Goal: Task Accomplishment & Management: Complete application form

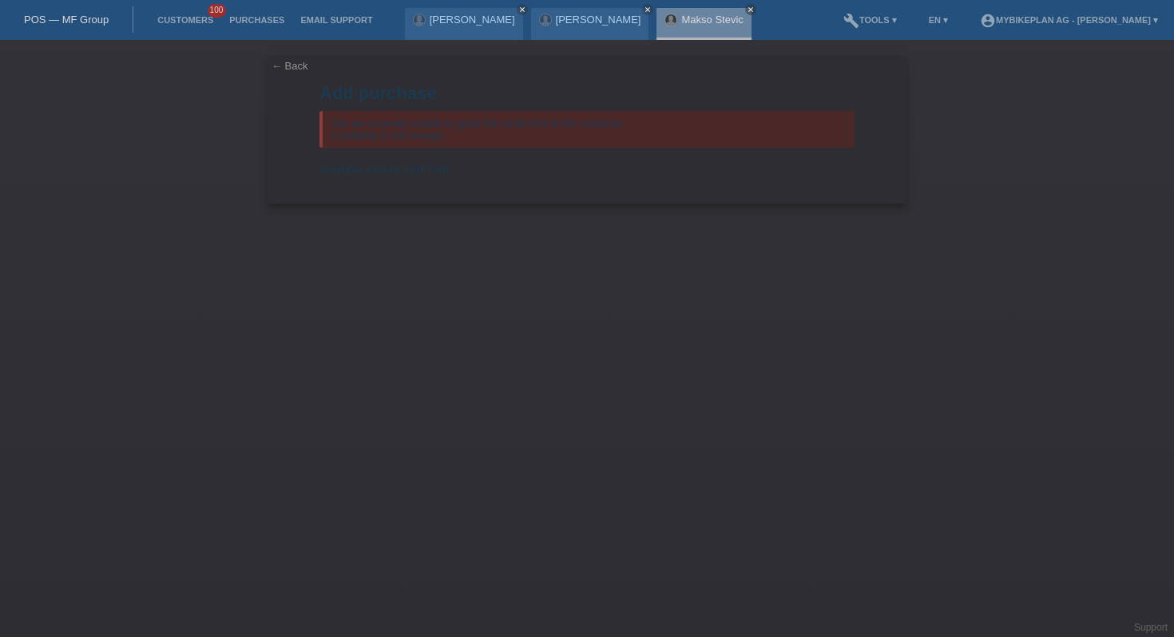
click at [182, 9] on li "Customers 100" at bounding box center [185, 20] width 72 height 41
click at [180, 25] on link "Customers" at bounding box center [185, 20] width 72 height 10
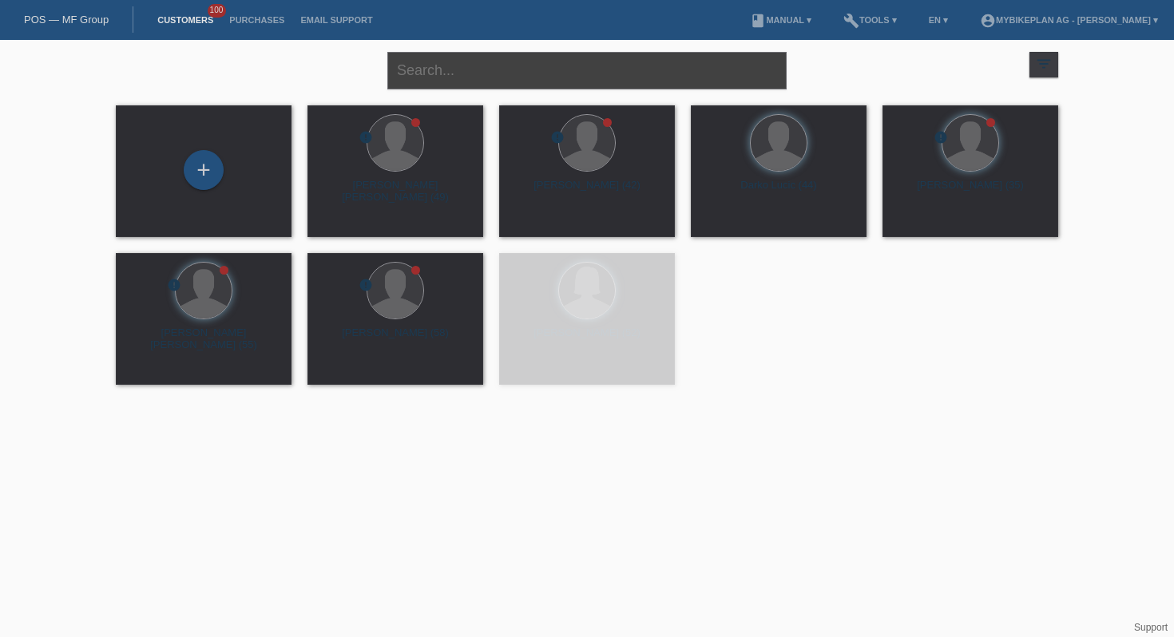
click at [515, 66] on input "text" at bounding box center [586, 71] width 399 height 38
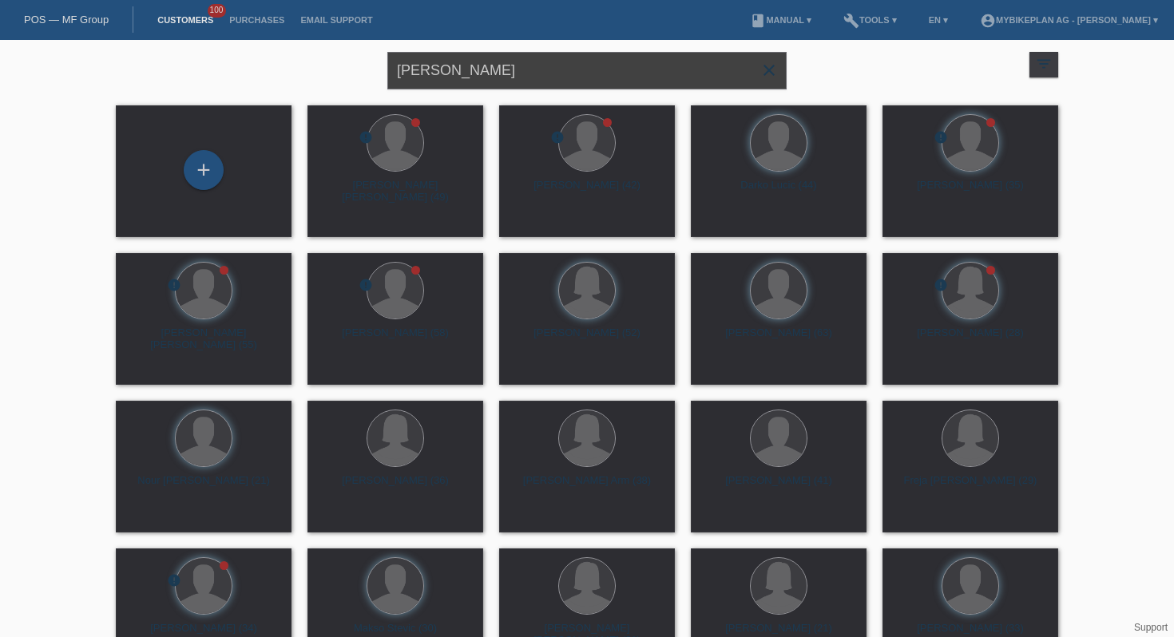
type input "romina pfeuti"
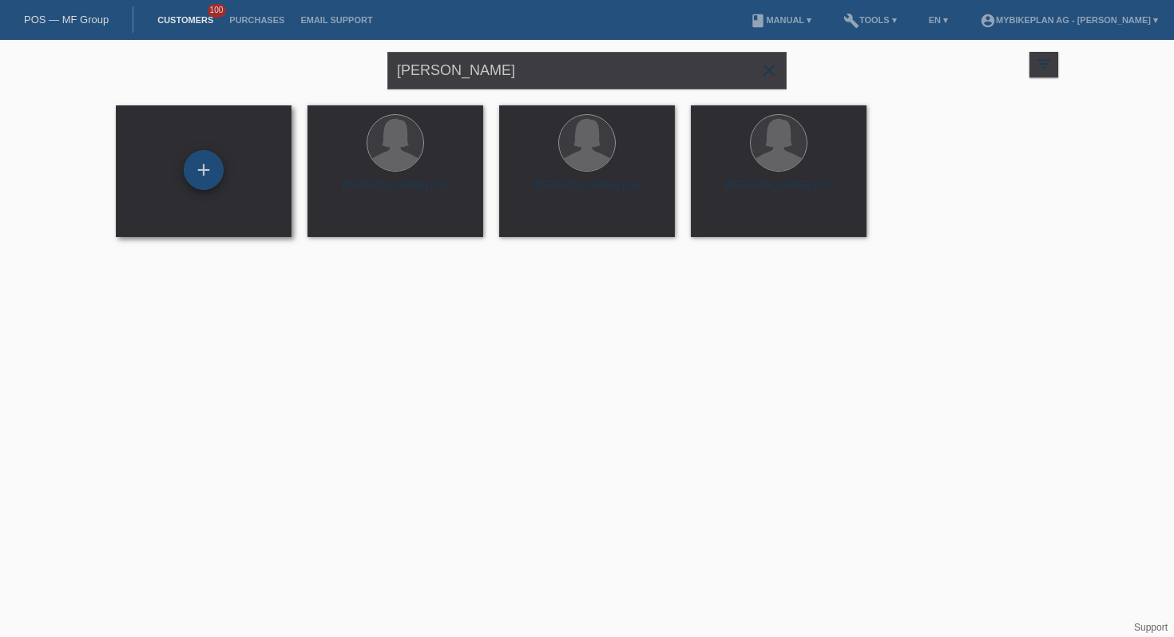
click at [191, 176] on div "+" at bounding box center [203, 169] width 38 height 27
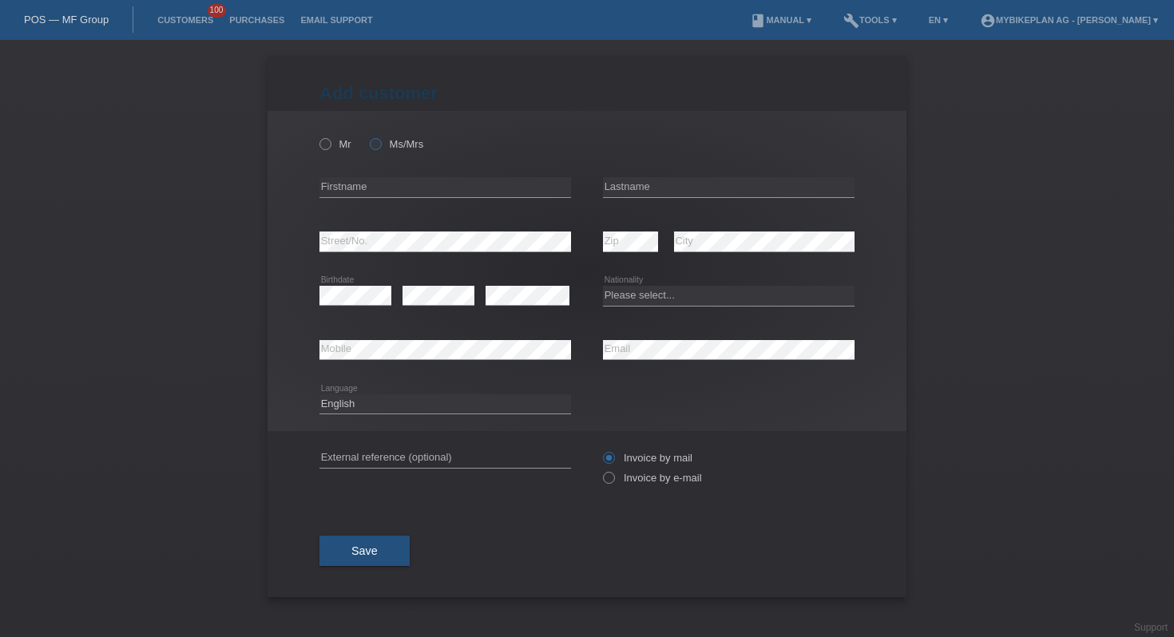
click at [383, 144] on label "Ms/Mrs" at bounding box center [396, 144] width 53 height 12
click at [380, 144] on input "Ms/Mrs" at bounding box center [375, 143] width 10 height 10
radio input "true"
click at [409, 186] on input "text" at bounding box center [444, 187] width 251 height 20
type input "Romina Sandra"
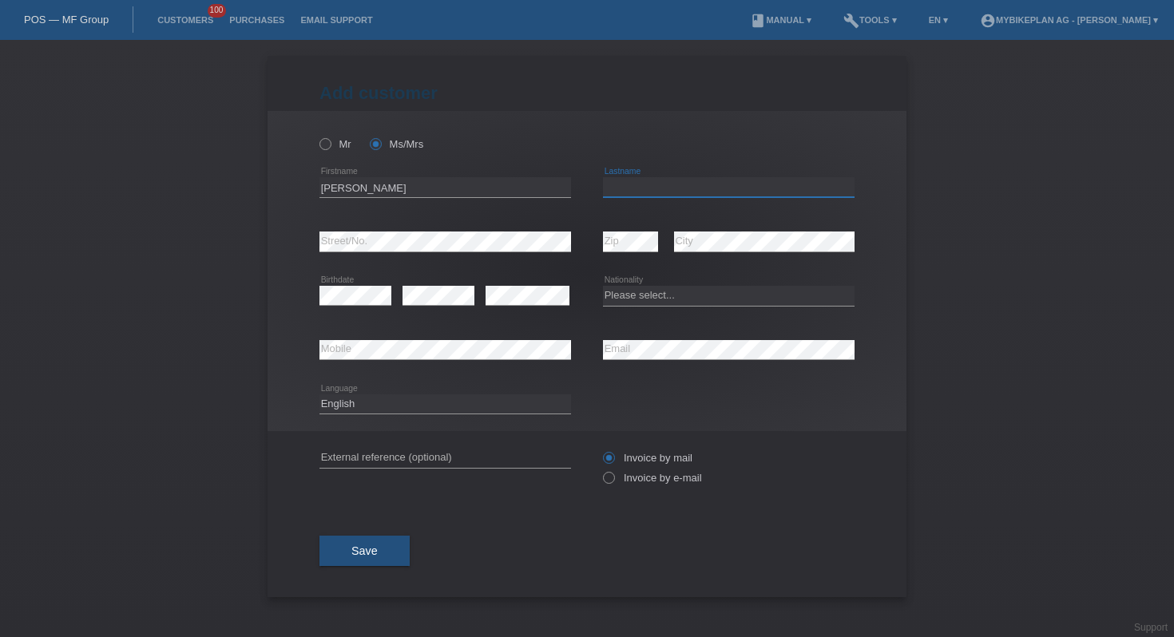
click at [612, 194] on input "text" at bounding box center [728, 187] width 251 height 20
type input "Pfeuti"
drag, startPoint x: 472, startPoint y: 208, endPoint x: 463, endPoint y: 208, distance: 8.8
click at [463, 208] on div "Romina Sandra error Firstname" at bounding box center [444, 187] width 251 height 54
click at [654, 303] on select "Please select... Switzerland Austria Germany Liechtenstein ------------ Afghani…" at bounding box center [728, 295] width 251 height 19
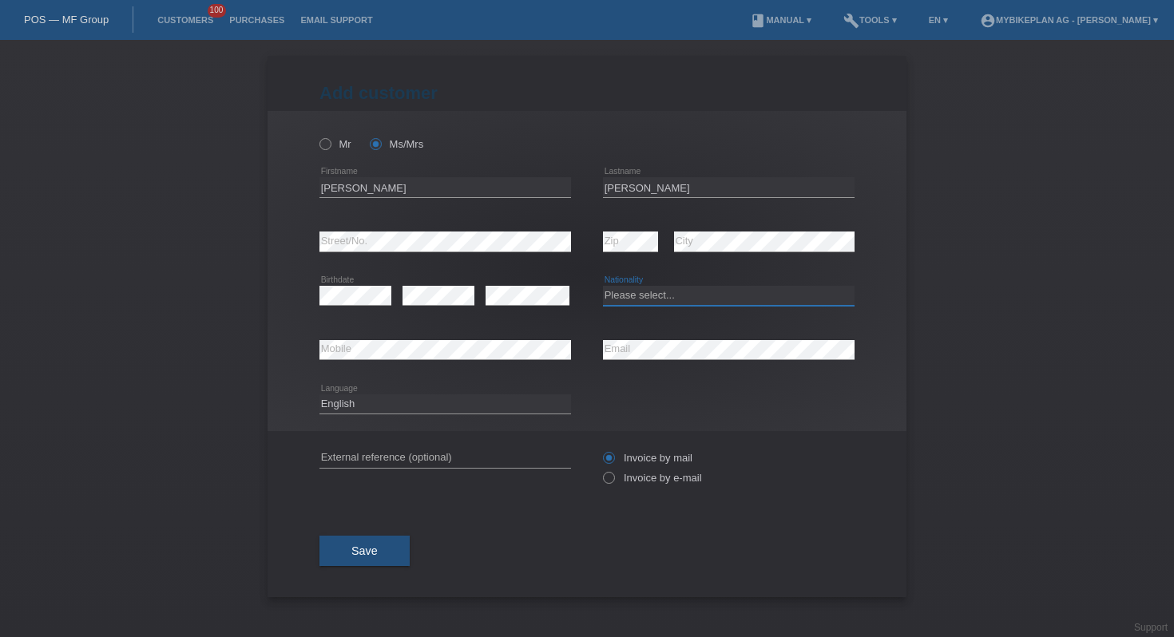
select select "CH"
click at [603, 287] on select "Please select... Switzerland Austria Germany Liechtenstein ------------ Afghani…" at bounding box center [728, 295] width 251 height 19
click at [347, 394] on select "Deutsch Français Italiano English" at bounding box center [444, 403] width 251 height 19
select select "de"
click at [319, 394] on select "Deutsch Français Italiano English" at bounding box center [444, 403] width 251 height 19
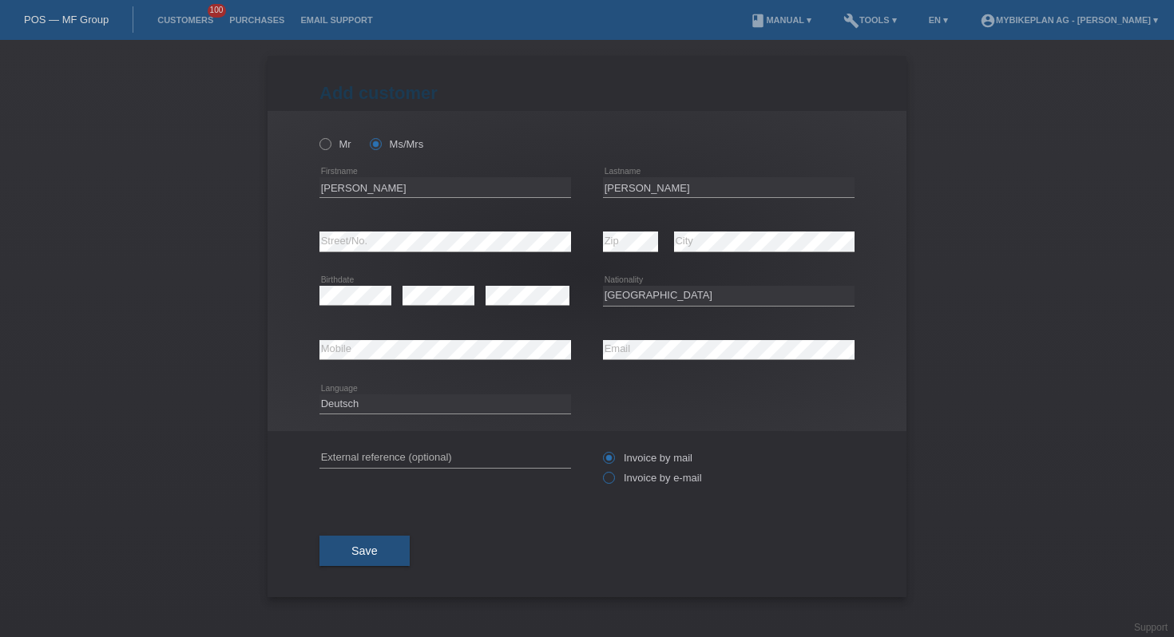
click at [644, 480] on label "Invoice by e-mail" at bounding box center [652, 478] width 99 height 12
click at [613, 480] on input "Invoice by e-mail" at bounding box center [608, 482] width 10 height 20
radio input "true"
click at [357, 566] on button "Save" at bounding box center [364, 551] width 90 height 30
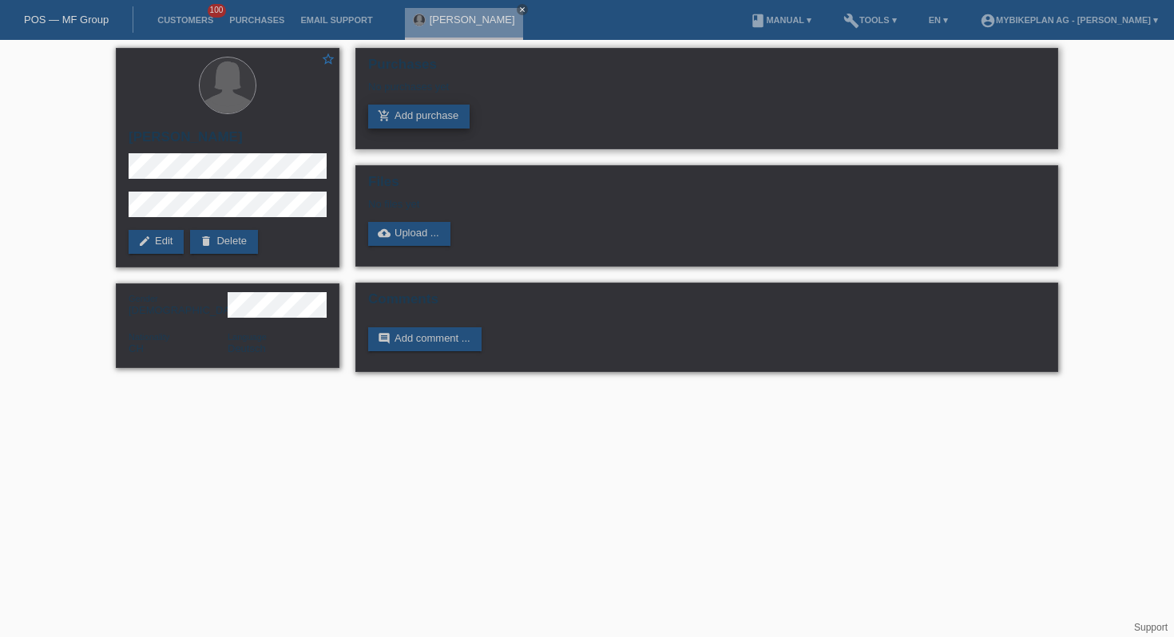
click at [457, 110] on link "add_shopping_cart Add purchase" at bounding box center [418, 117] width 101 height 24
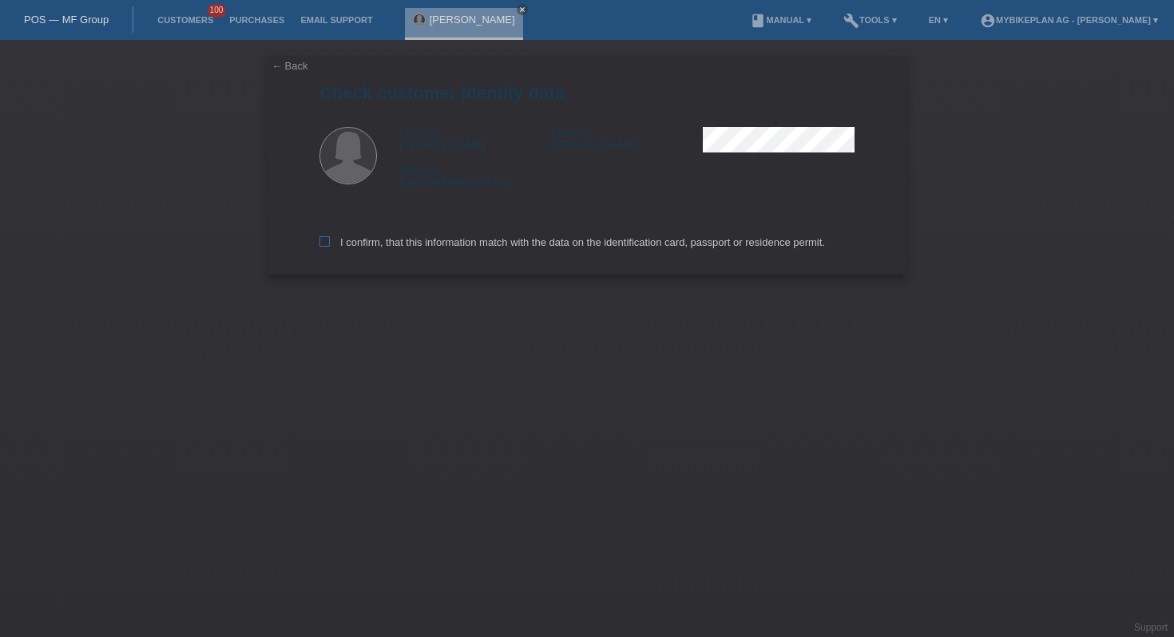
click at [355, 247] on label "I confirm, that this information match with the data on the identification card…" at bounding box center [571, 242] width 505 height 12
click at [330, 247] on input "I confirm, that this information match with the data on the identification card…" at bounding box center [324, 241] width 10 height 10
checkbox input "true"
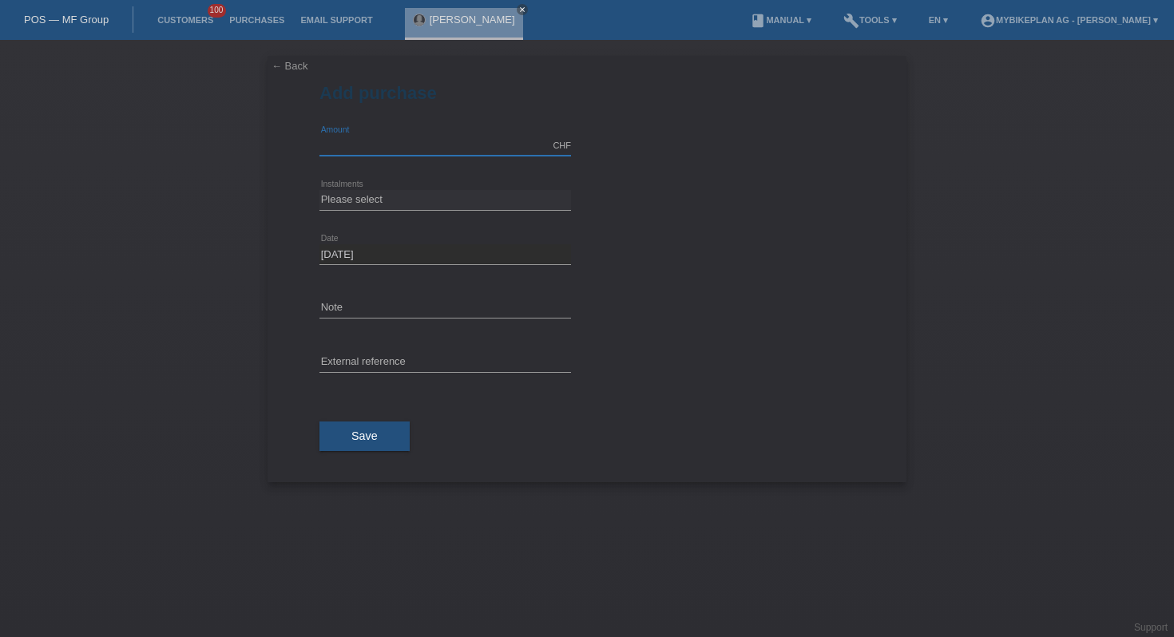
click at [395, 149] on input "text" at bounding box center [444, 146] width 251 height 20
type input "6299.00"
click at [375, 190] on select "Please select 6 instalments 12 instalments 18 instalments 24 instalments 36 ins…" at bounding box center [444, 199] width 251 height 19
select select "488"
click at [319, 190] on select "Please select 6 instalments 12 instalments 18 instalments 24 instalments 36 ins…" at bounding box center [444, 199] width 251 height 19
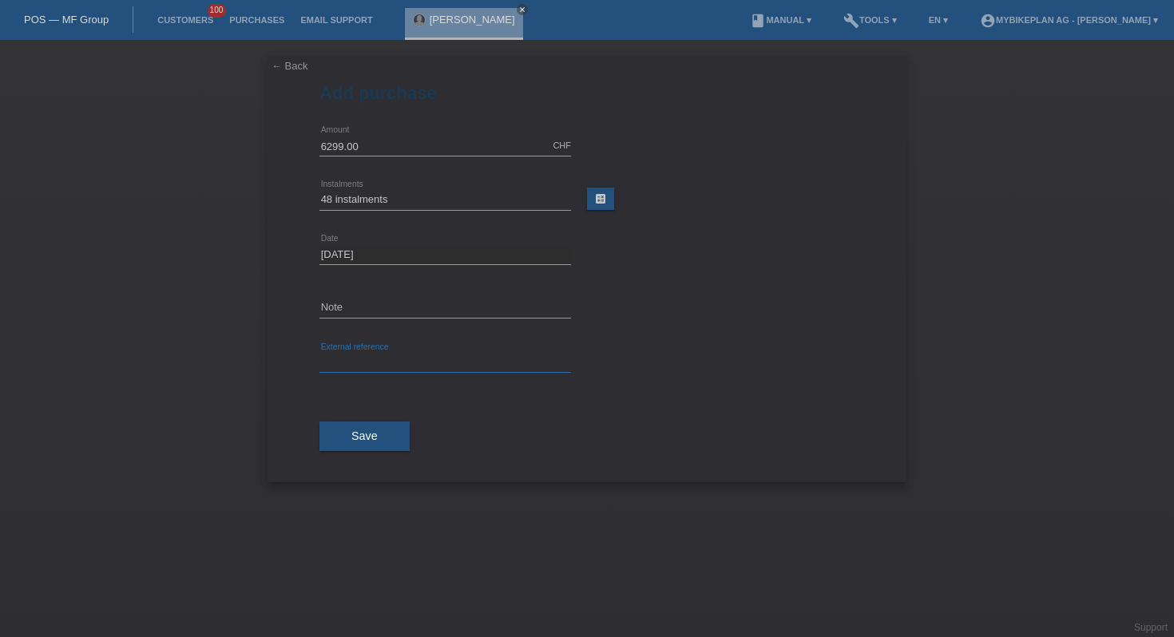
click at [352, 362] on input "text" at bounding box center [444, 363] width 251 height 20
paste input "45926585456"
type input "45926585456"
click at [369, 433] on span "Save" at bounding box center [364, 435] width 26 height 13
